Goal: Find specific page/section: Find specific page/section

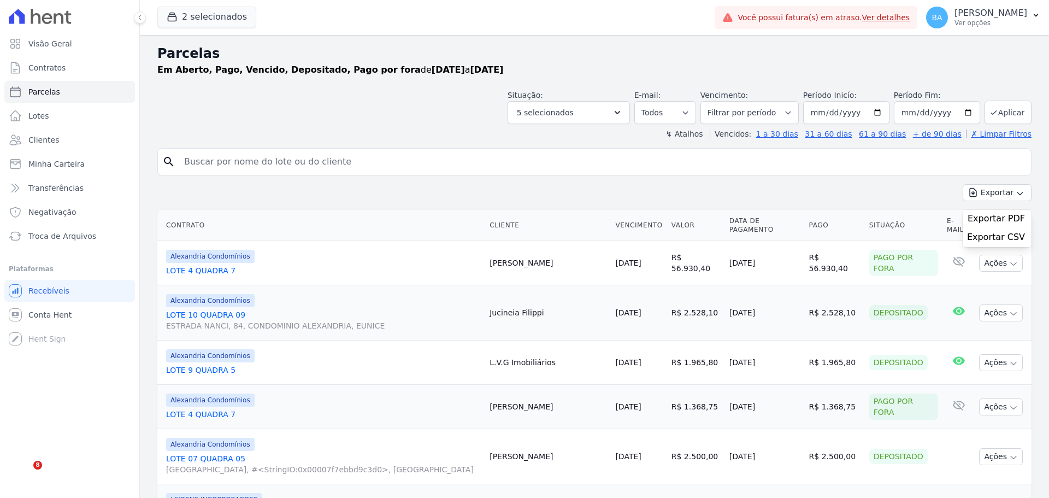
select select
click at [339, 172] on input "search" at bounding box center [602, 162] width 849 height 22
type input "andre"
select select
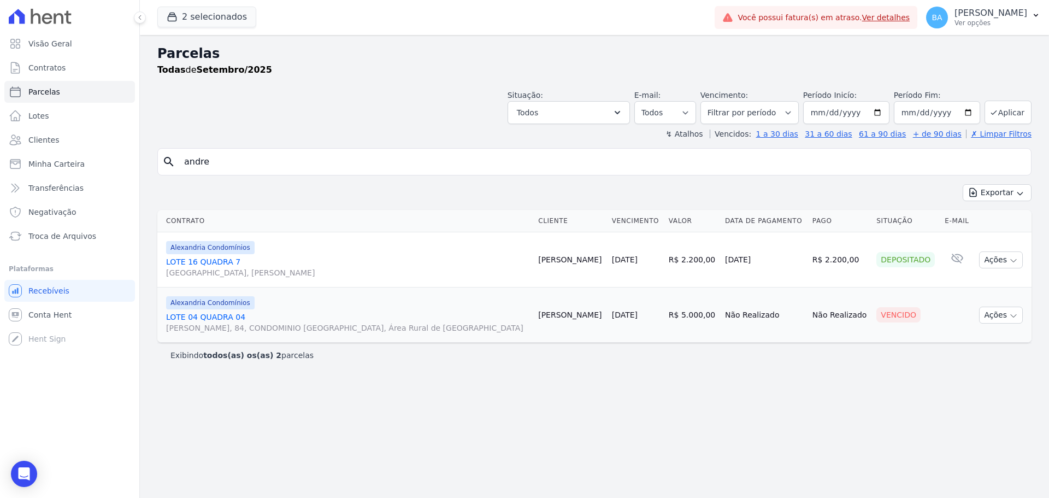
click at [219, 315] on link "LOTE 04 QUADRA 04 [PERSON_NAME], 84, CONDOMINIO [GEOGRAPHIC_DATA], Área Rural d…" at bounding box center [347, 323] width 363 height 22
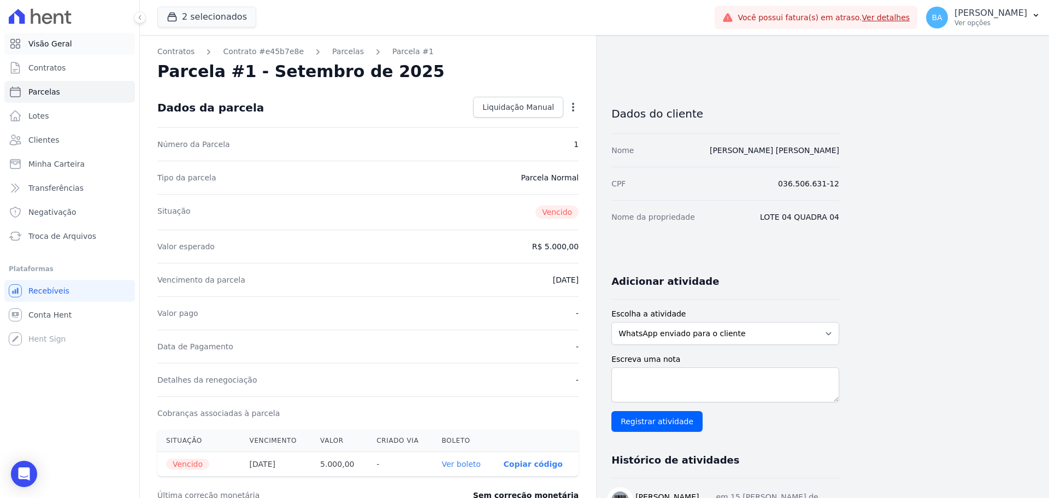
click at [55, 47] on span "Visão Geral" at bounding box center [50, 43] width 44 height 11
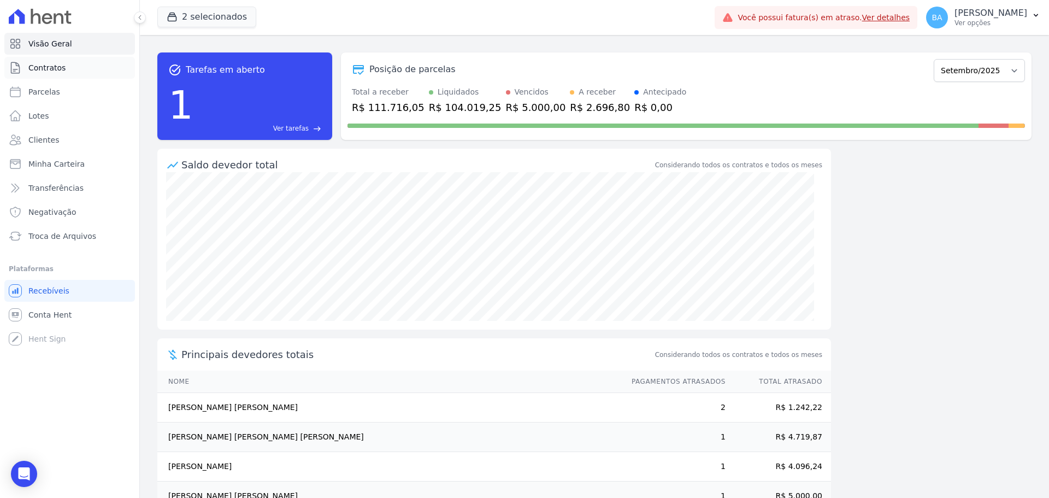
click at [36, 67] on span "Contratos" at bounding box center [46, 67] width 37 height 11
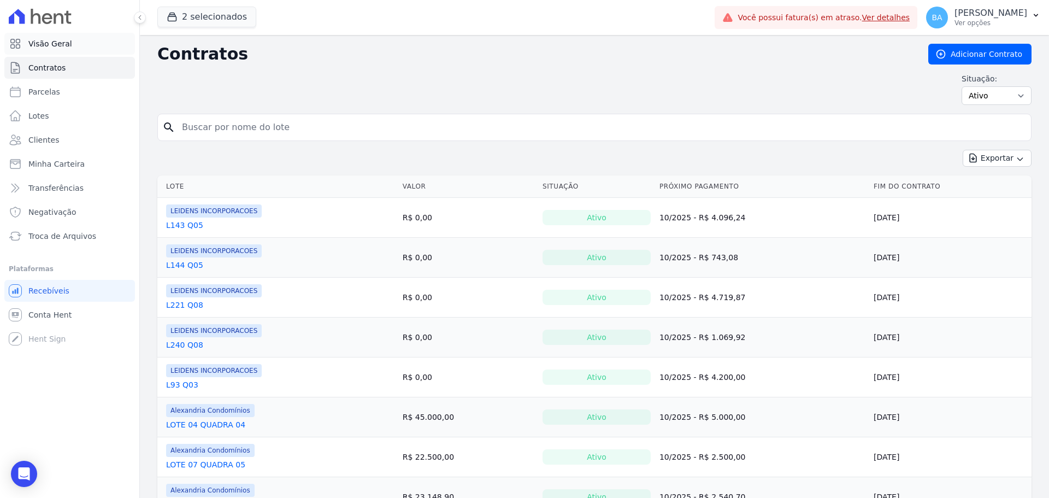
click at [63, 44] on span "Visão Geral" at bounding box center [50, 43] width 44 height 11
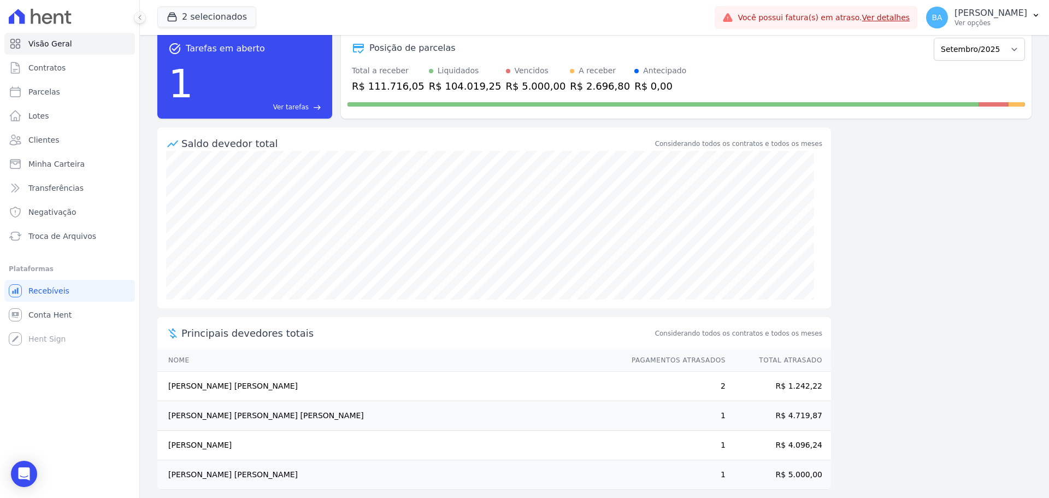
scroll to position [31, 0]
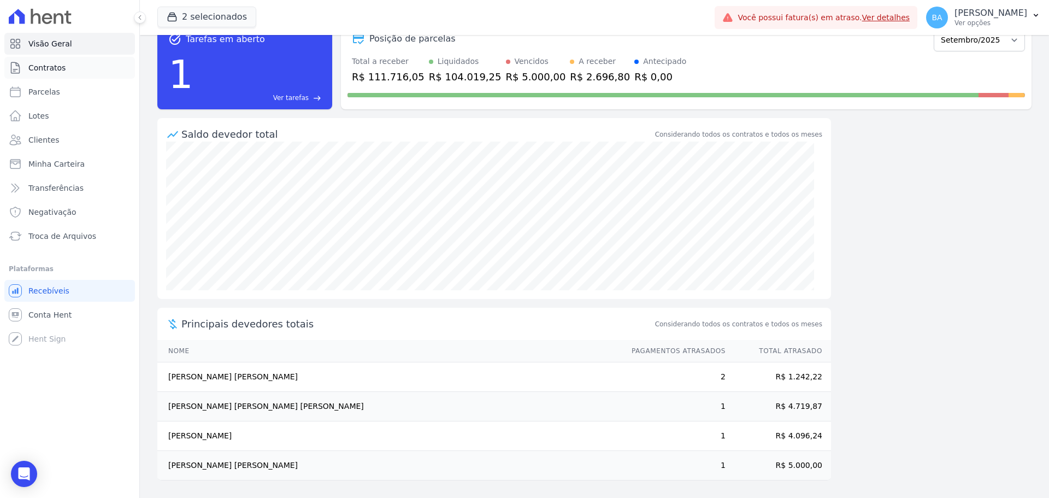
click at [61, 69] on span "Contratos" at bounding box center [46, 67] width 37 height 11
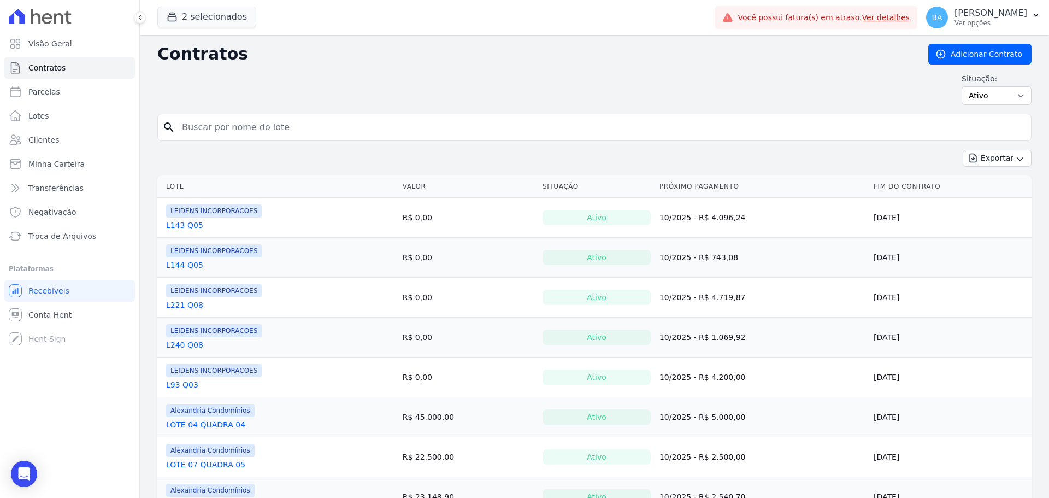
click at [279, 128] on input "search" at bounding box center [601, 127] width 852 height 22
drag, startPoint x: 71, startPoint y: 136, endPoint x: 376, endPoint y: 183, distance: 308.6
click at [69, 135] on link "Clientes" at bounding box center [69, 140] width 131 height 22
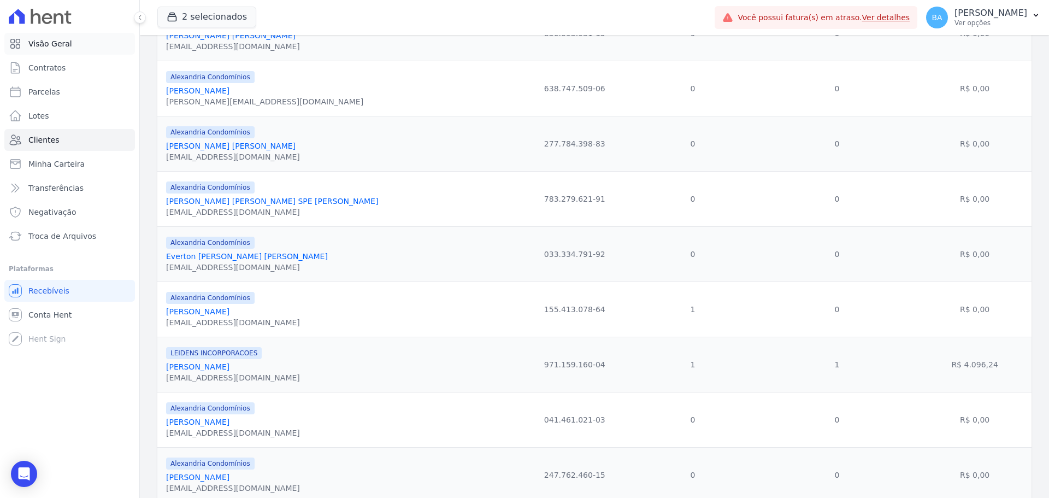
scroll to position [620, 0]
